Goal: Use online tool/utility: Utilize a website feature to perform a specific function

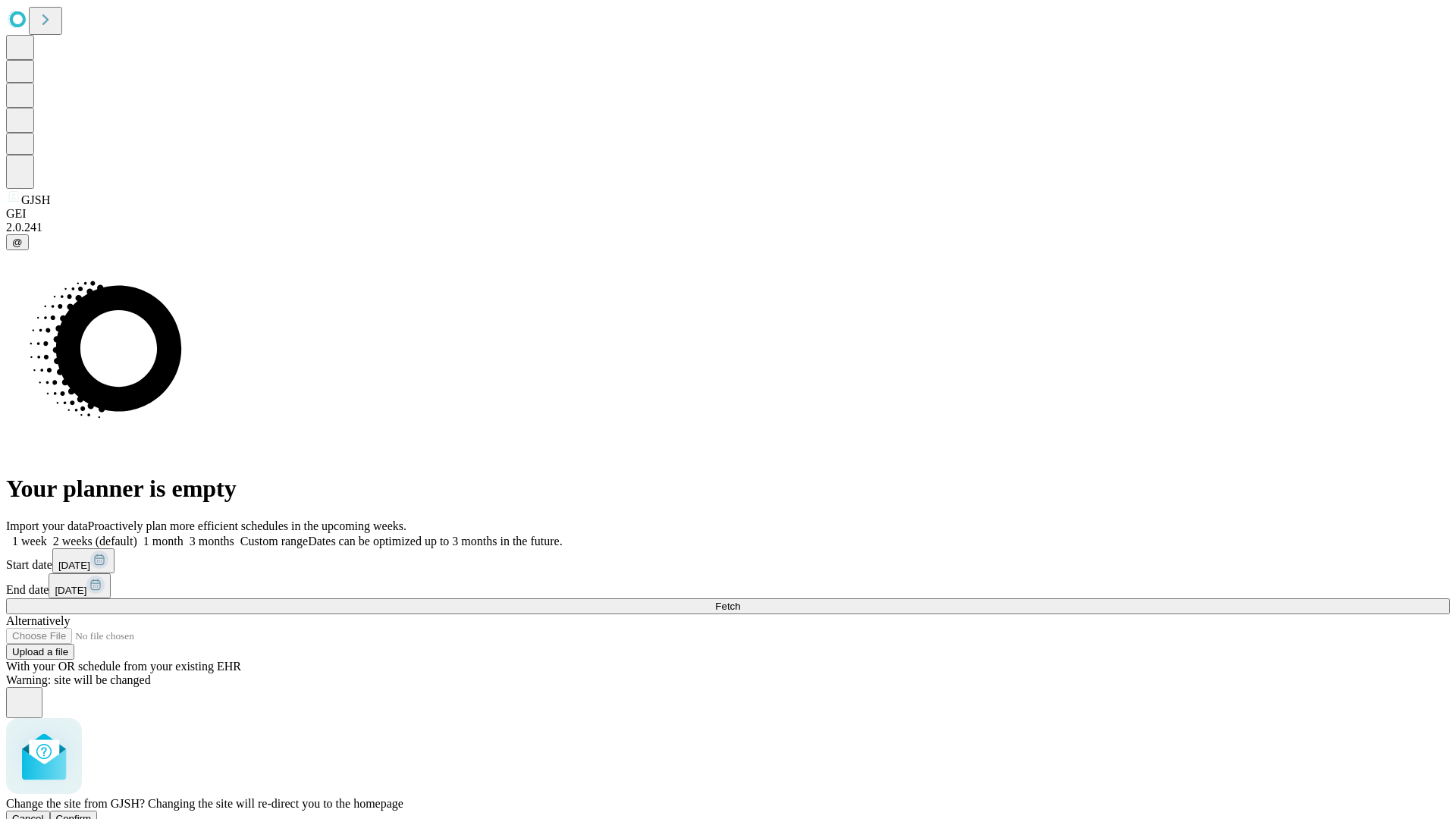
click at [92, 813] on span "Confirm" at bounding box center [73, 819] width 36 height 11
click at [47, 535] on label "1 week" at bounding box center [26, 541] width 41 height 13
click at [740, 601] on span "Fetch" at bounding box center [727, 606] width 25 height 11
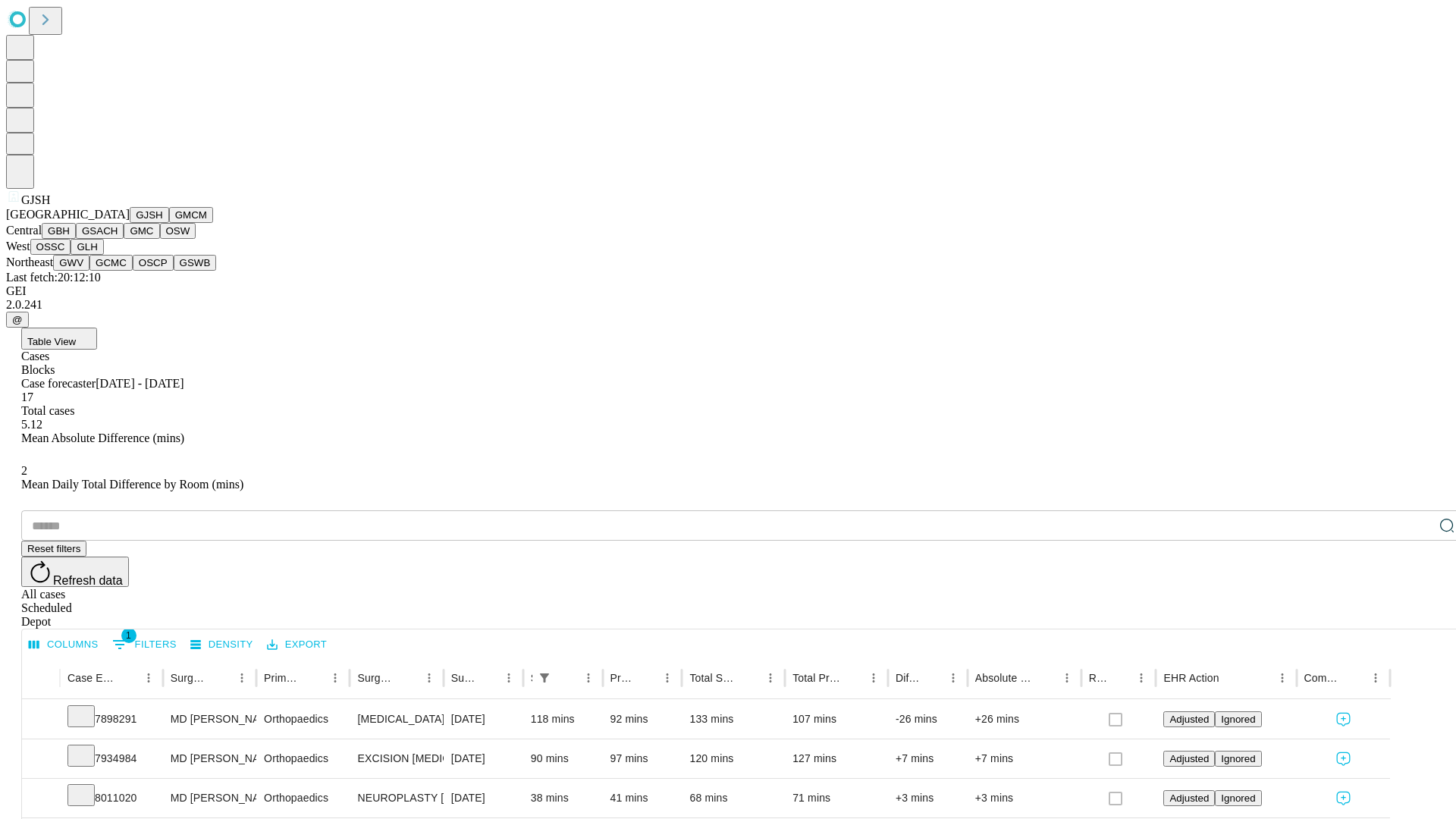
click at [169, 223] on button "GMCM" at bounding box center [190, 215] width 44 height 16
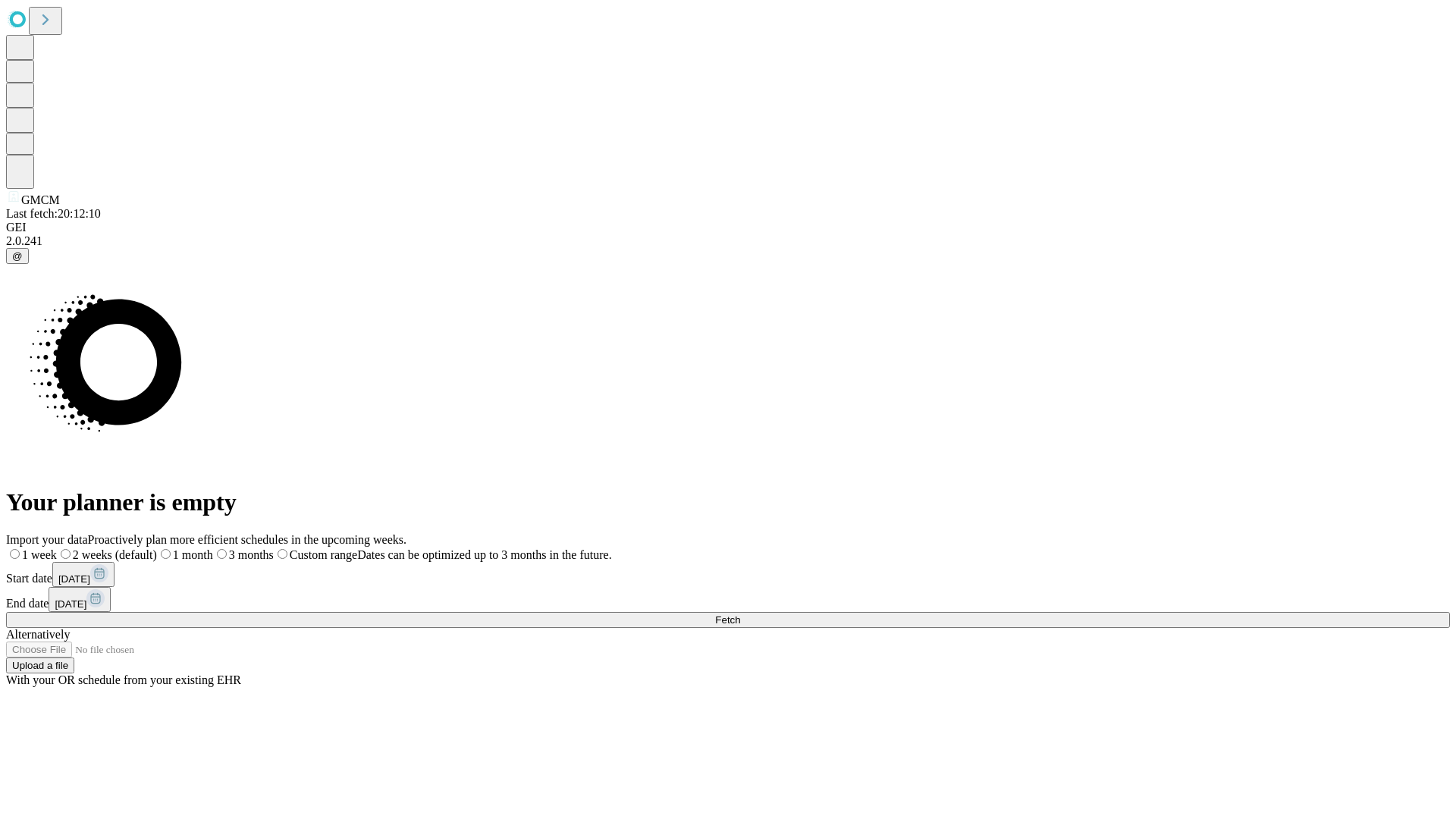
click at [57, 548] on label "1 week" at bounding box center [32, 554] width 51 height 13
click at [740, 614] on span "Fetch" at bounding box center [727, 620] width 25 height 11
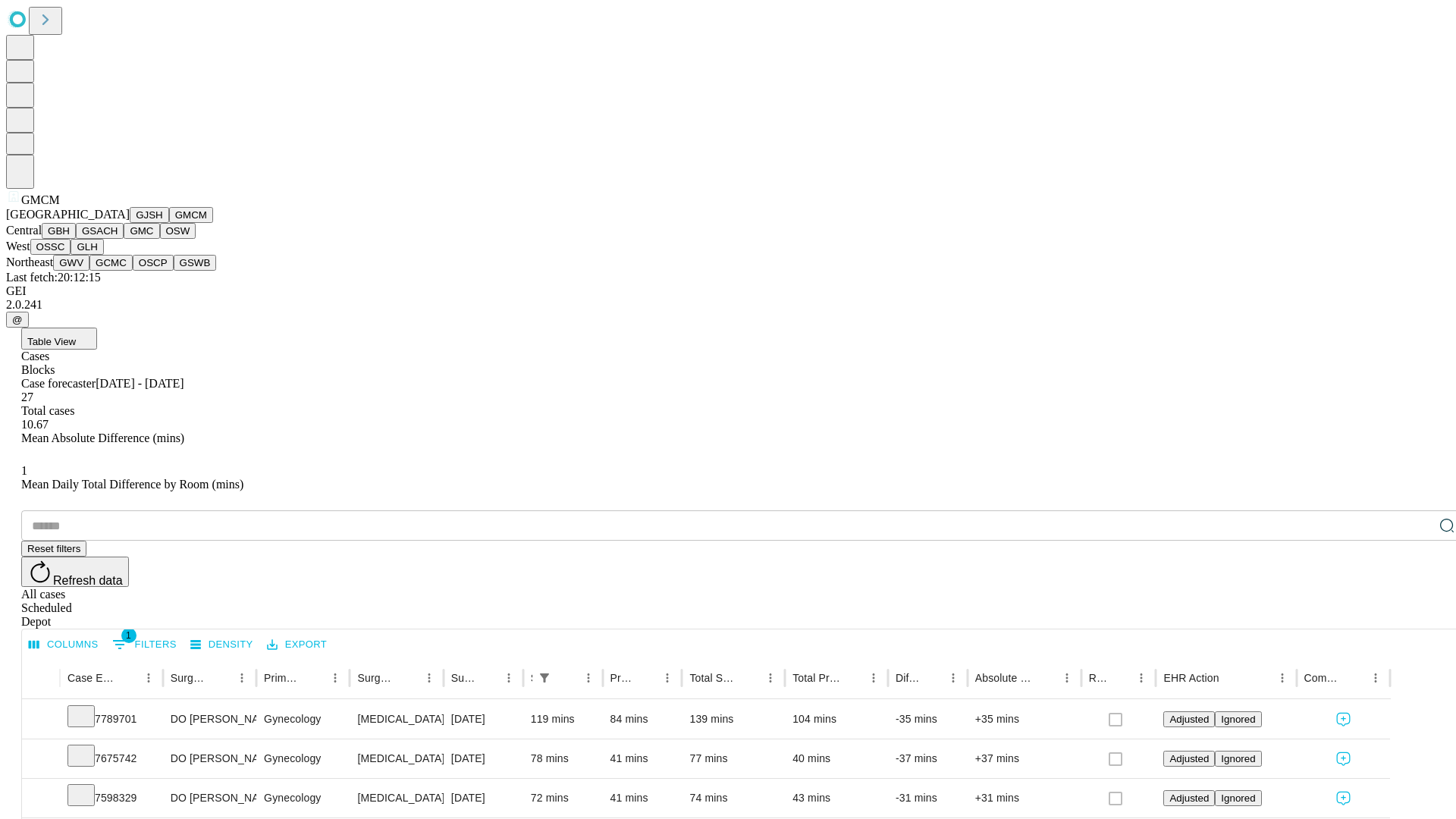
click at [76, 239] on button "GBH" at bounding box center [58, 231] width 34 height 16
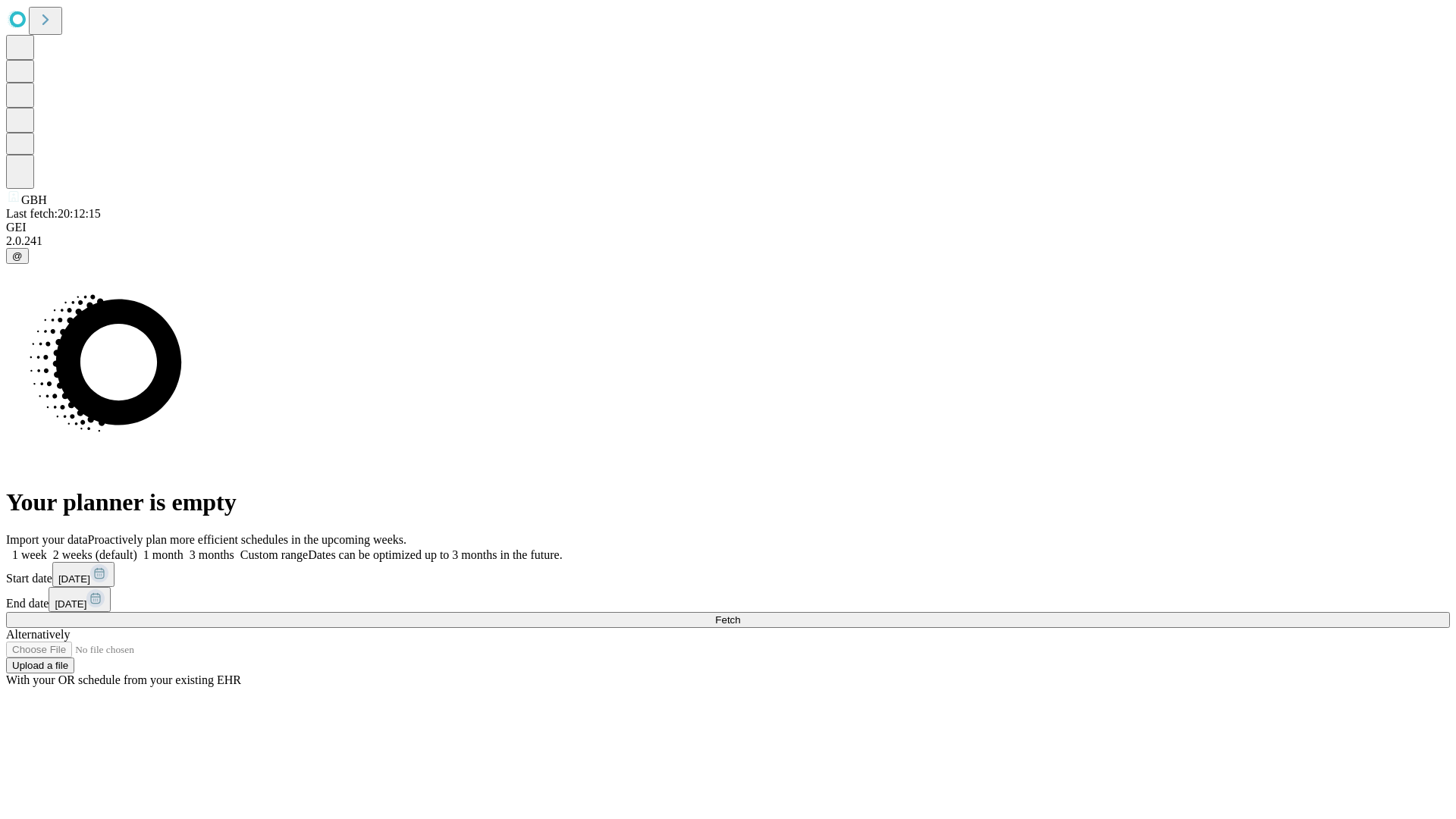
click at [47, 548] on label "1 week" at bounding box center [26, 554] width 41 height 13
click at [740, 614] on span "Fetch" at bounding box center [727, 620] width 25 height 11
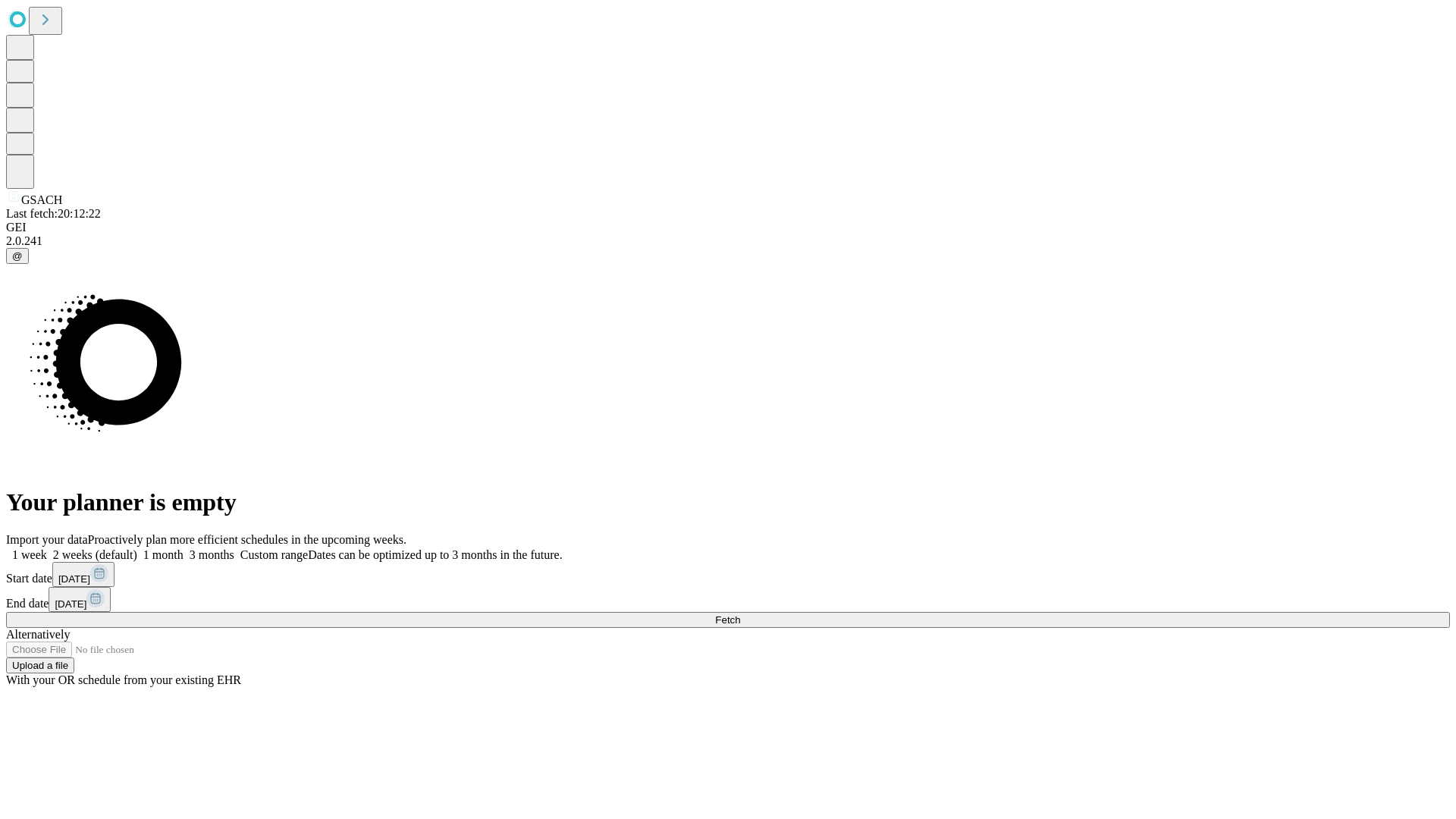
click at [47, 548] on label "1 week" at bounding box center [26, 554] width 41 height 13
click at [740, 614] on span "Fetch" at bounding box center [727, 620] width 25 height 11
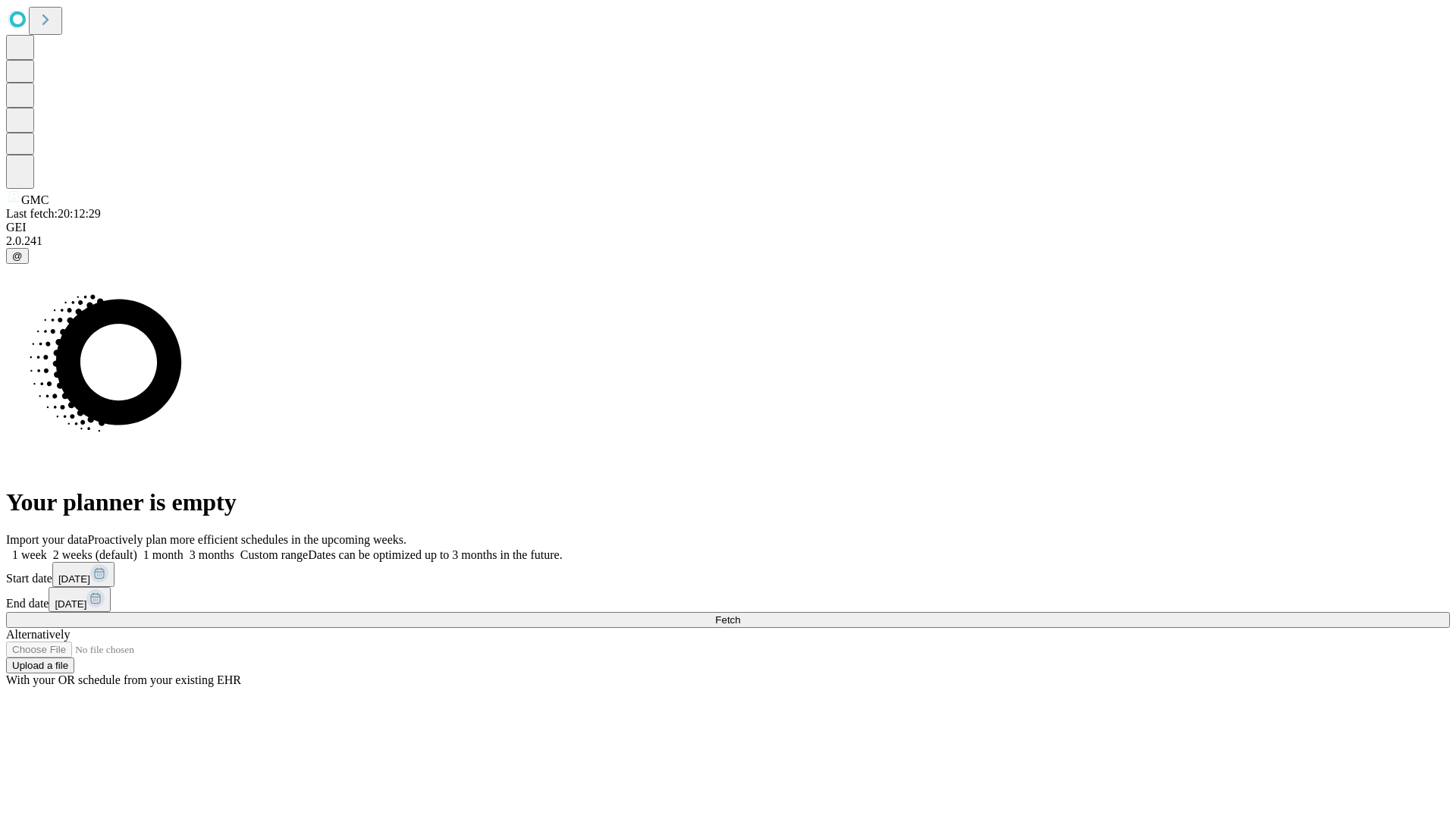
click at [47, 548] on label "1 week" at bounding box center [26, 554] width 41 height 13
click at [740, 614] on span "Fetch" at bounding box center [727, 620] width 25 height 11
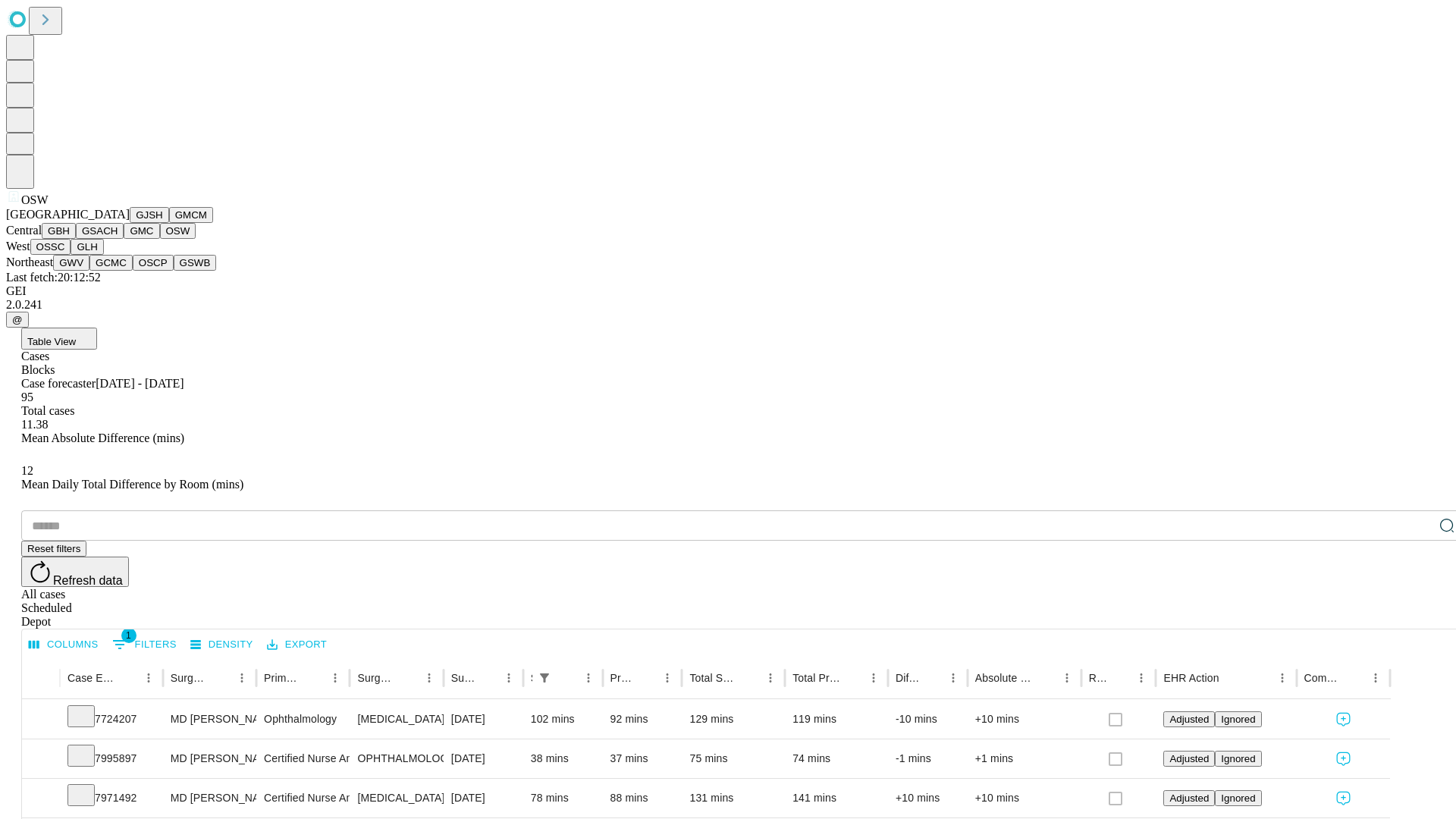
click at [72, 255] on button "OSSC" at bounding box center [50, 247] width 41 height 16
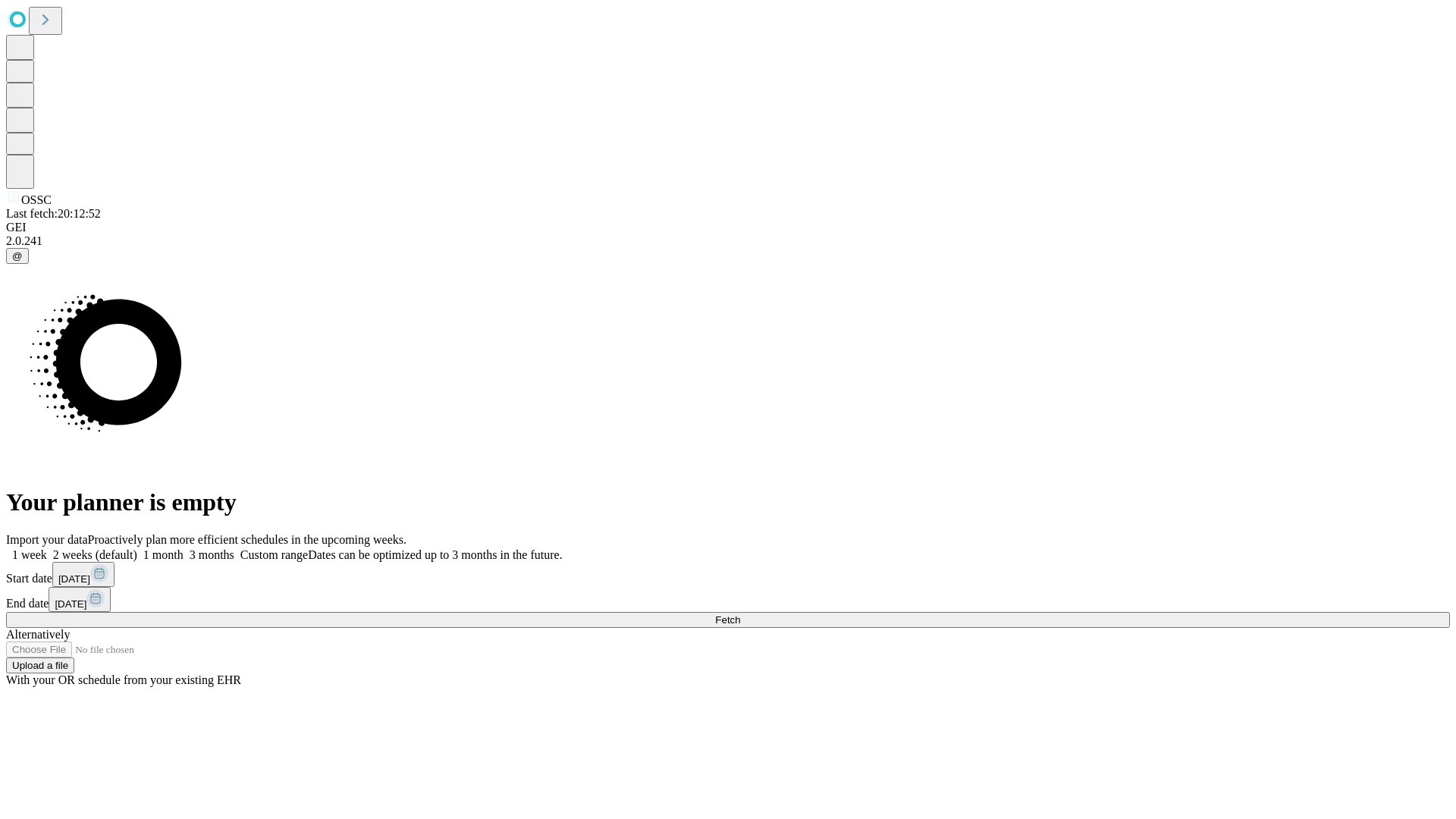
click at [47, 548] on label "1 week" at bounding box center [26, 554] width 41 height 13
click at [740, 614] on span "Fetch" at bounding box center [727, 620] width 25 height 11
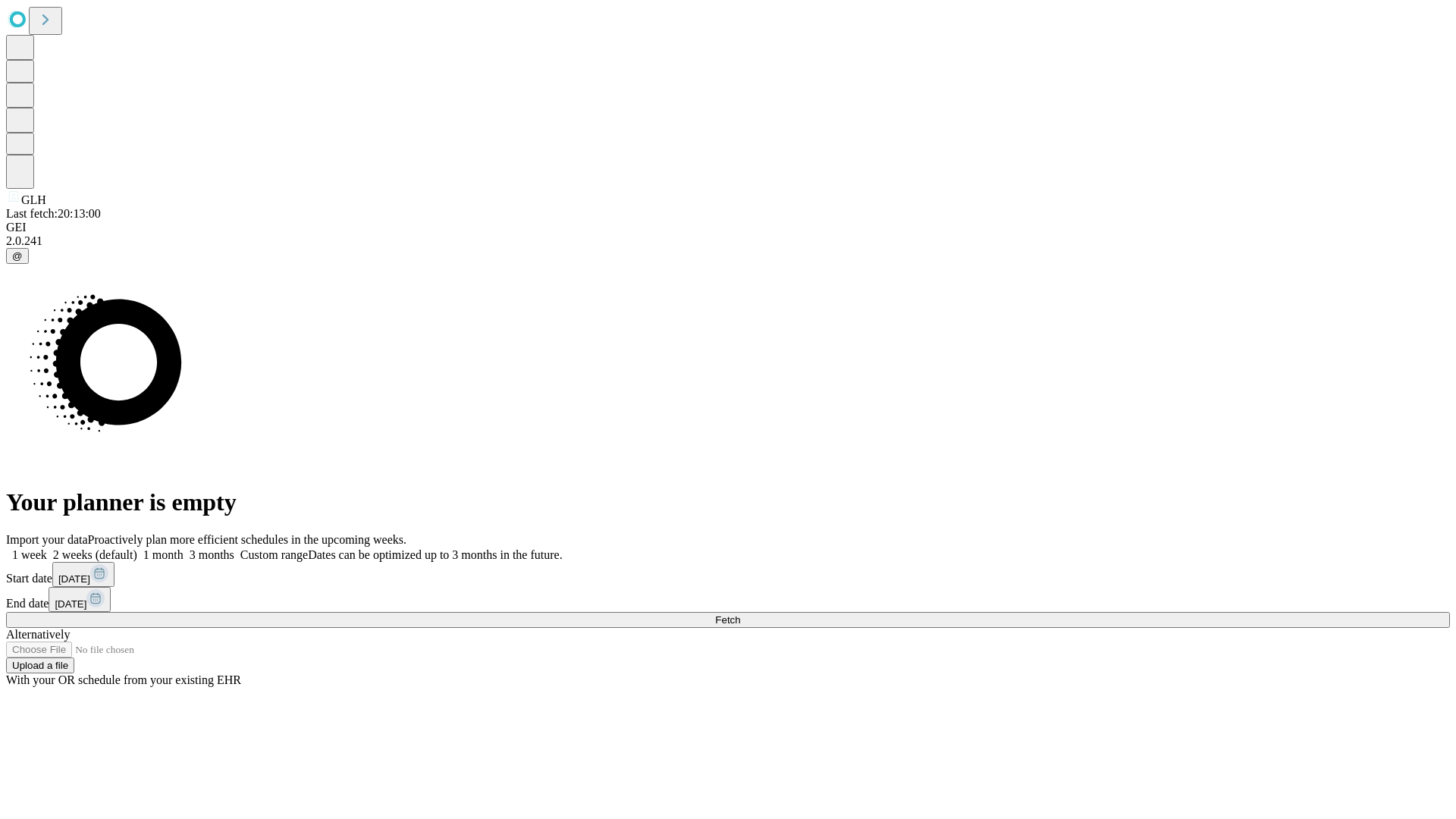
click at [47, 548] on label "1 week" at bounding box center [26, 554] width 41 height 13
click at [740, 614] on span "Fetch" at bounding box center [727, 620] width 25 height 11
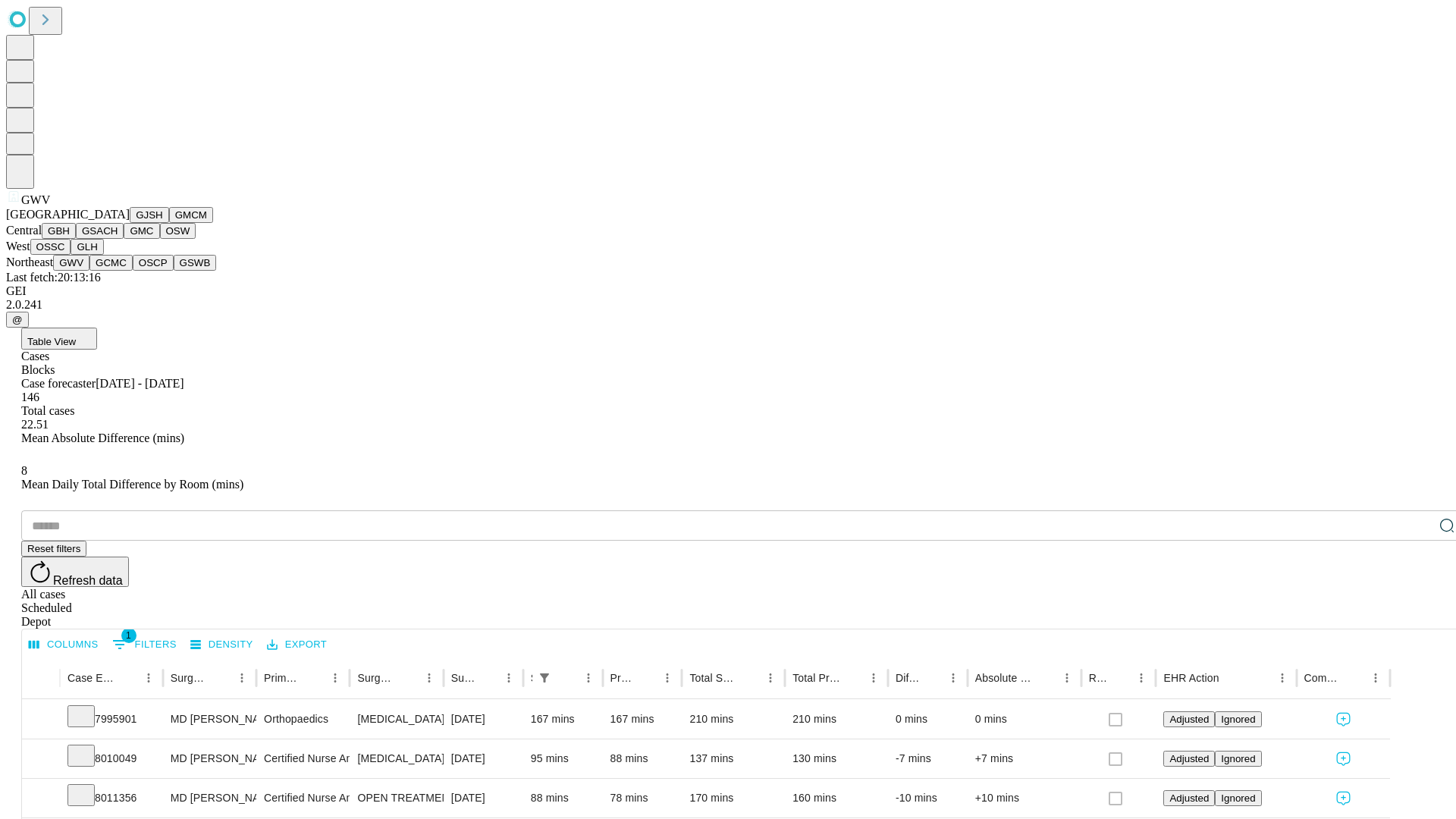
click at [118, 271] on button "GCMC" at bounding box center [111, 263] width 43 height 16
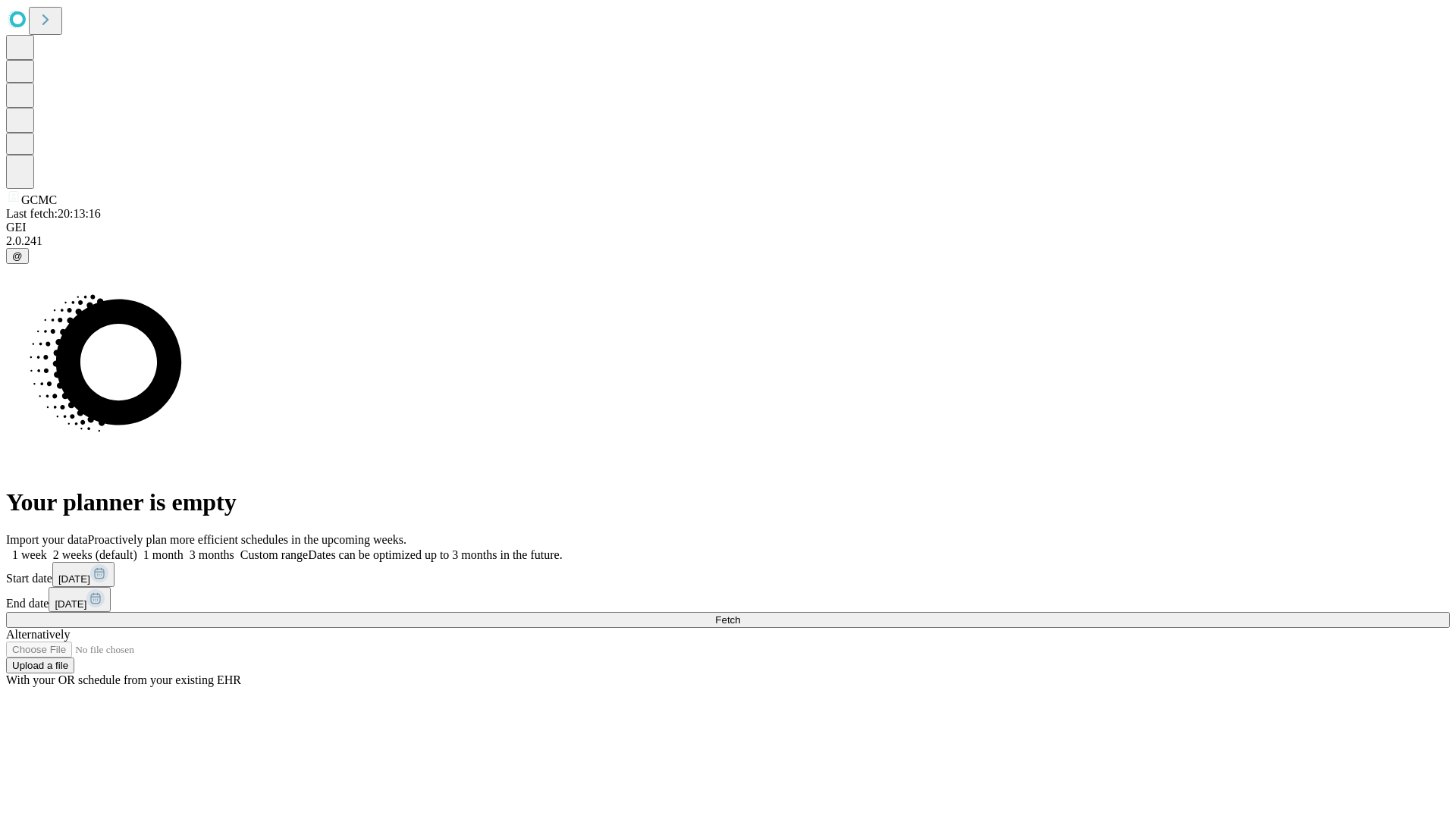
click at [47, 548] on label "1 week" at bounding box center [26, 554] width 41 height 13
click at [740, 614] on span "Fetch" at bounding box center [727, 620] width 25 height 11
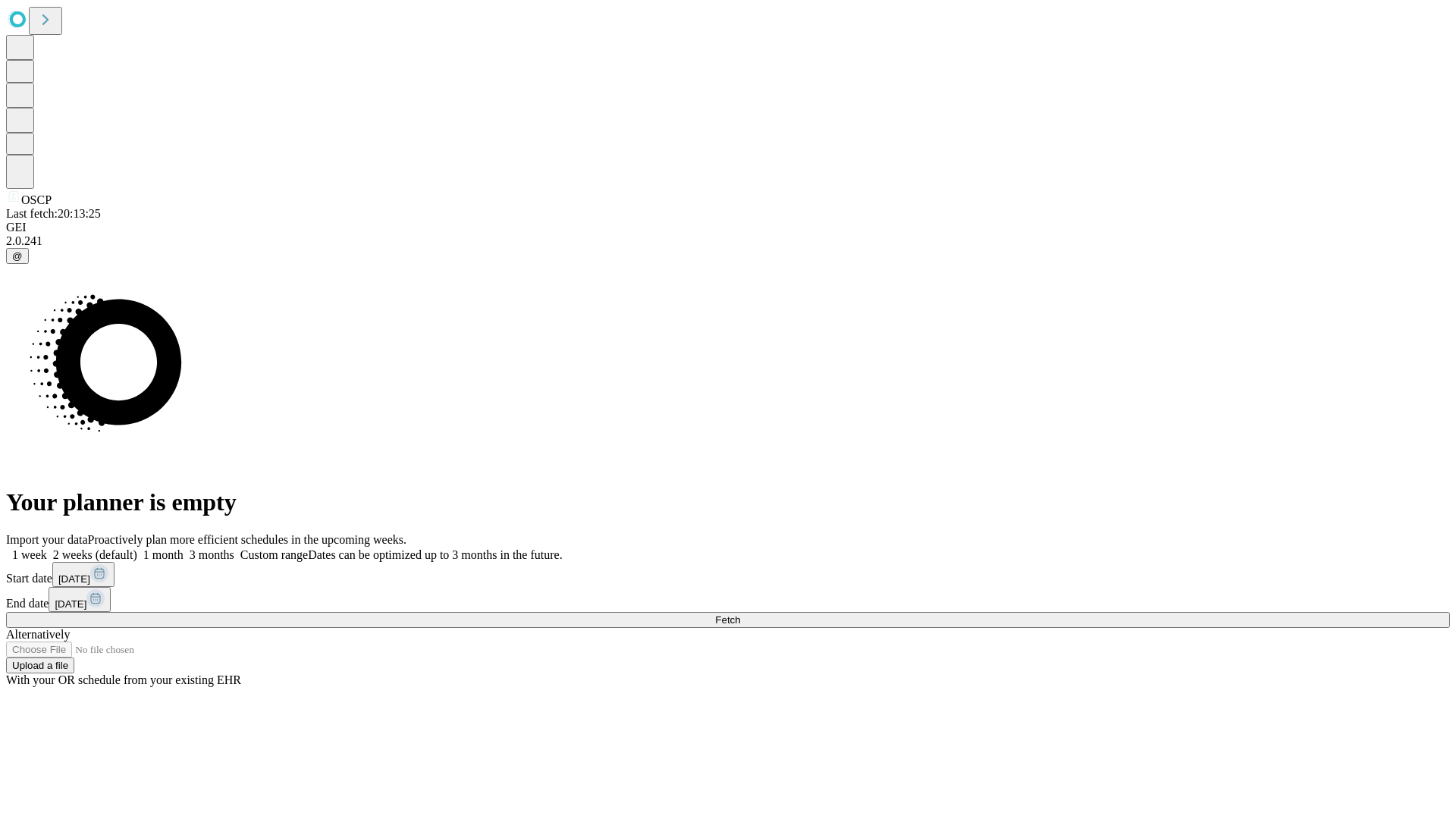
click at [47, 548] on label "1 week" at bounding box center [26, 554] width 41 height 13
click at [740, 614] on span "Fetch" at bounding box center [727, 620] width 25 height 11
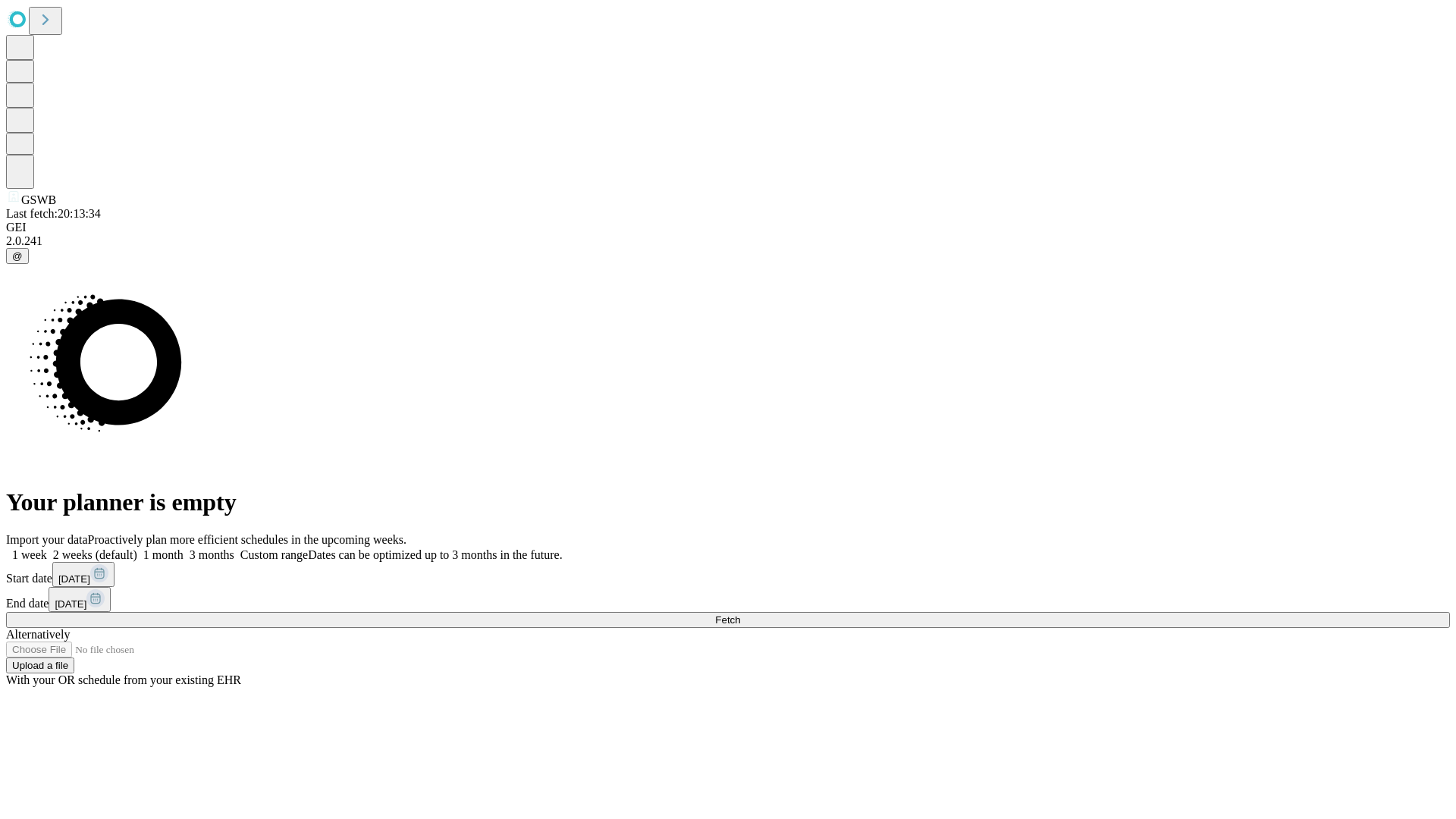
click at [47, 548] on label "1 week" at bounding box center [26, 554] width 41 height 13
click at [740, 614] on span "Fetch" at bounding box center [727, 620] width 25 height 11
